Goal: Navigation & Orientation: Find specific page/section

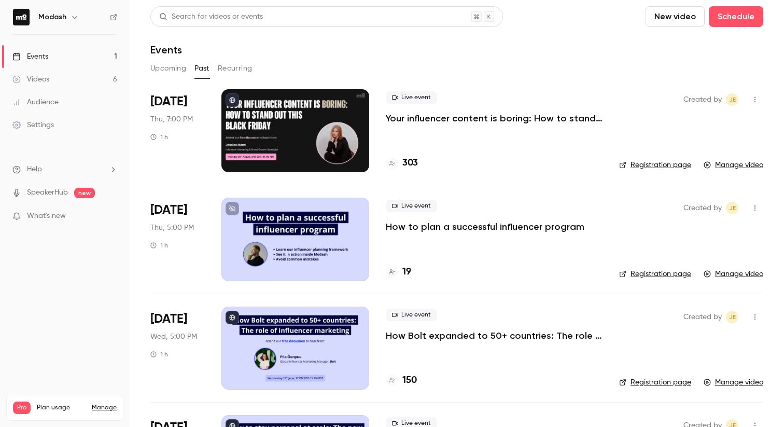
click at [64, 57] on link "Events 1" at bounding box center [65, 56] width 130 height 23
